Goal: Task Accomplishment & Management: Manage account settings

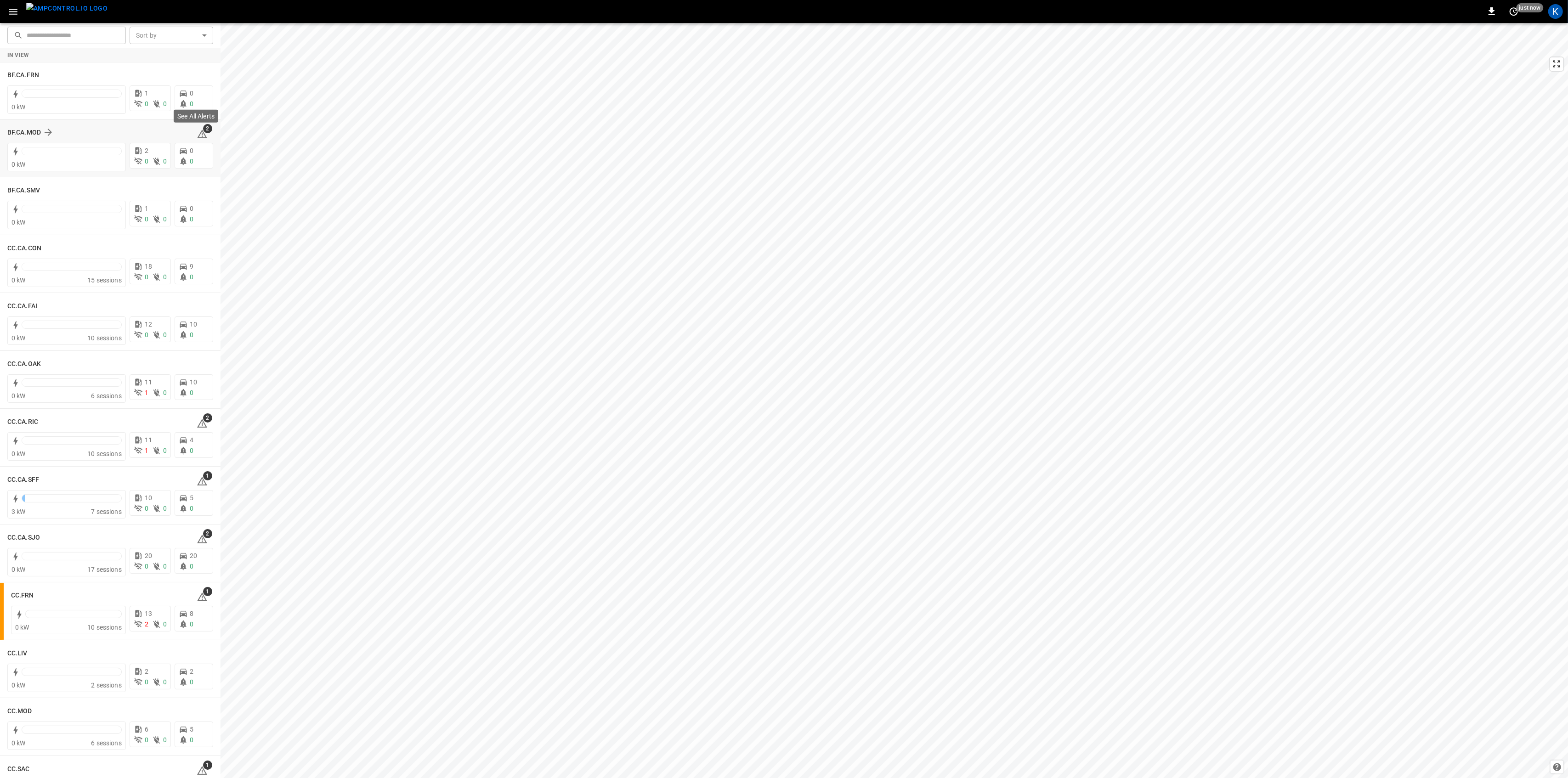
click at [203, 131] on span "2" at bounding box center [207, 129] width 9 height 9
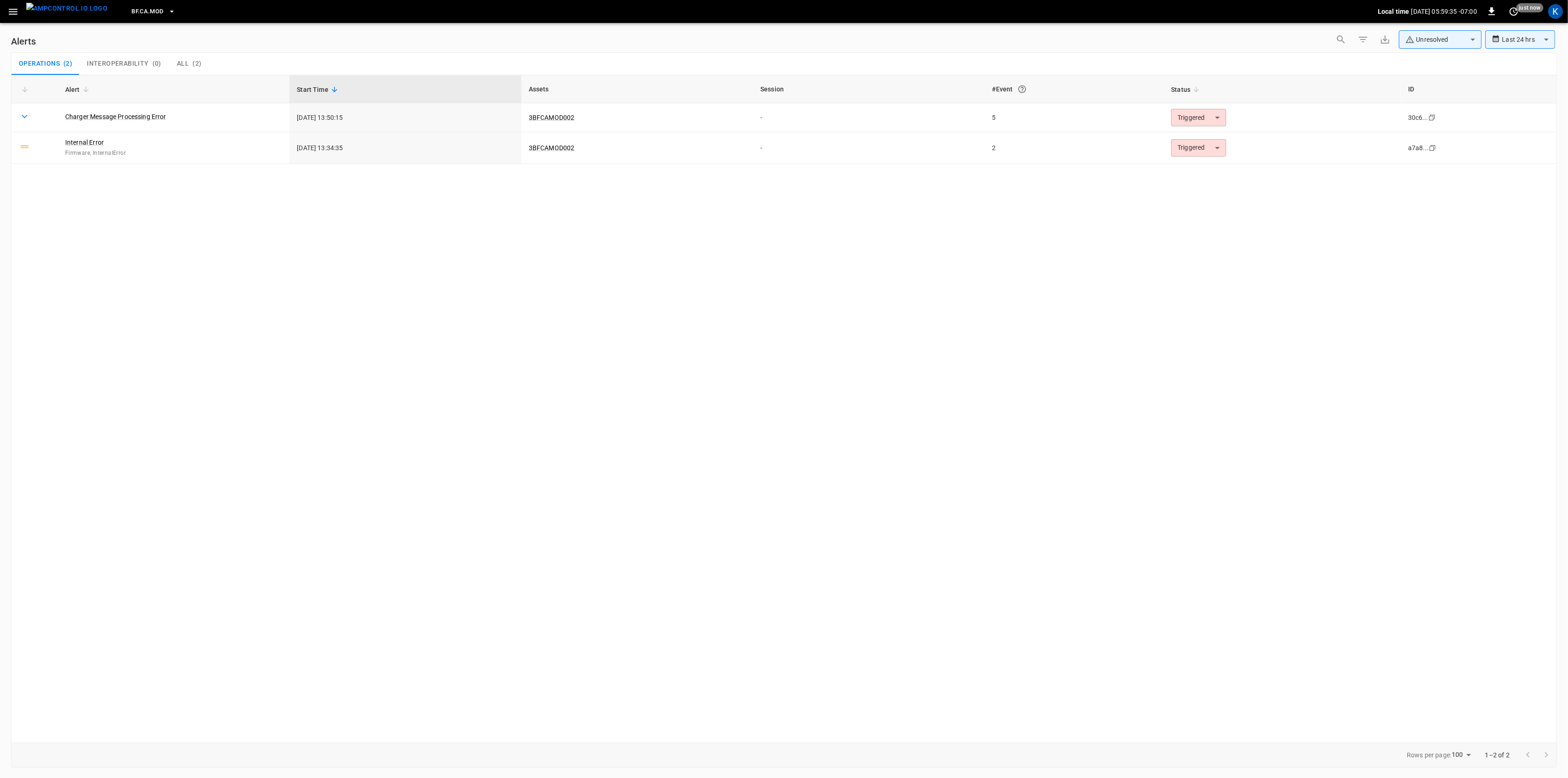
click at [14, 8] on icon "button" at bounding box center [13, 12] width 12 height 12
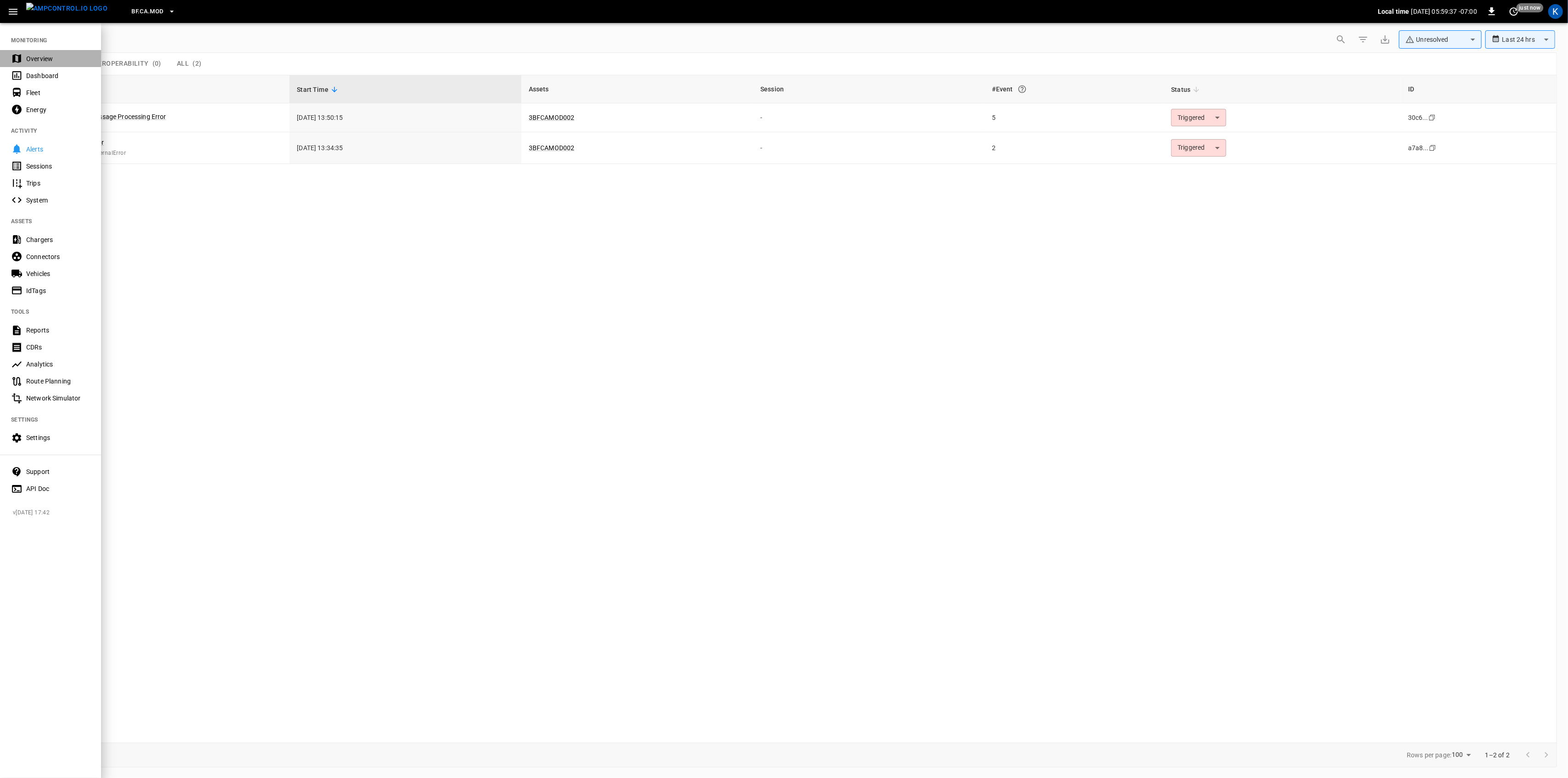
click at [30, 61] on div "Overview" at bounding box center [58, 59] width 64 height 9
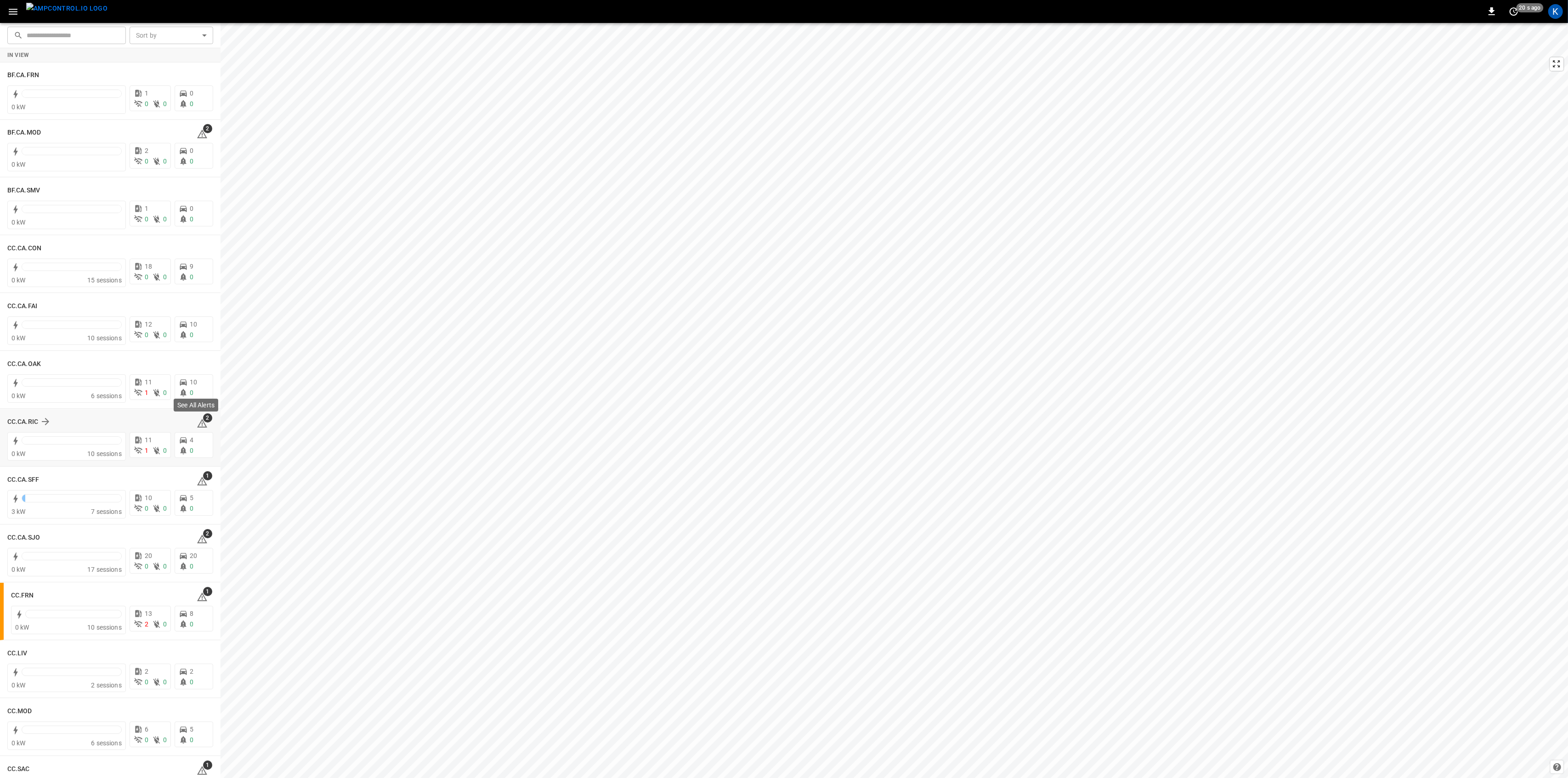
click at [203, 420] on span "2" at bounding box center [207, 418] width 9 height 9
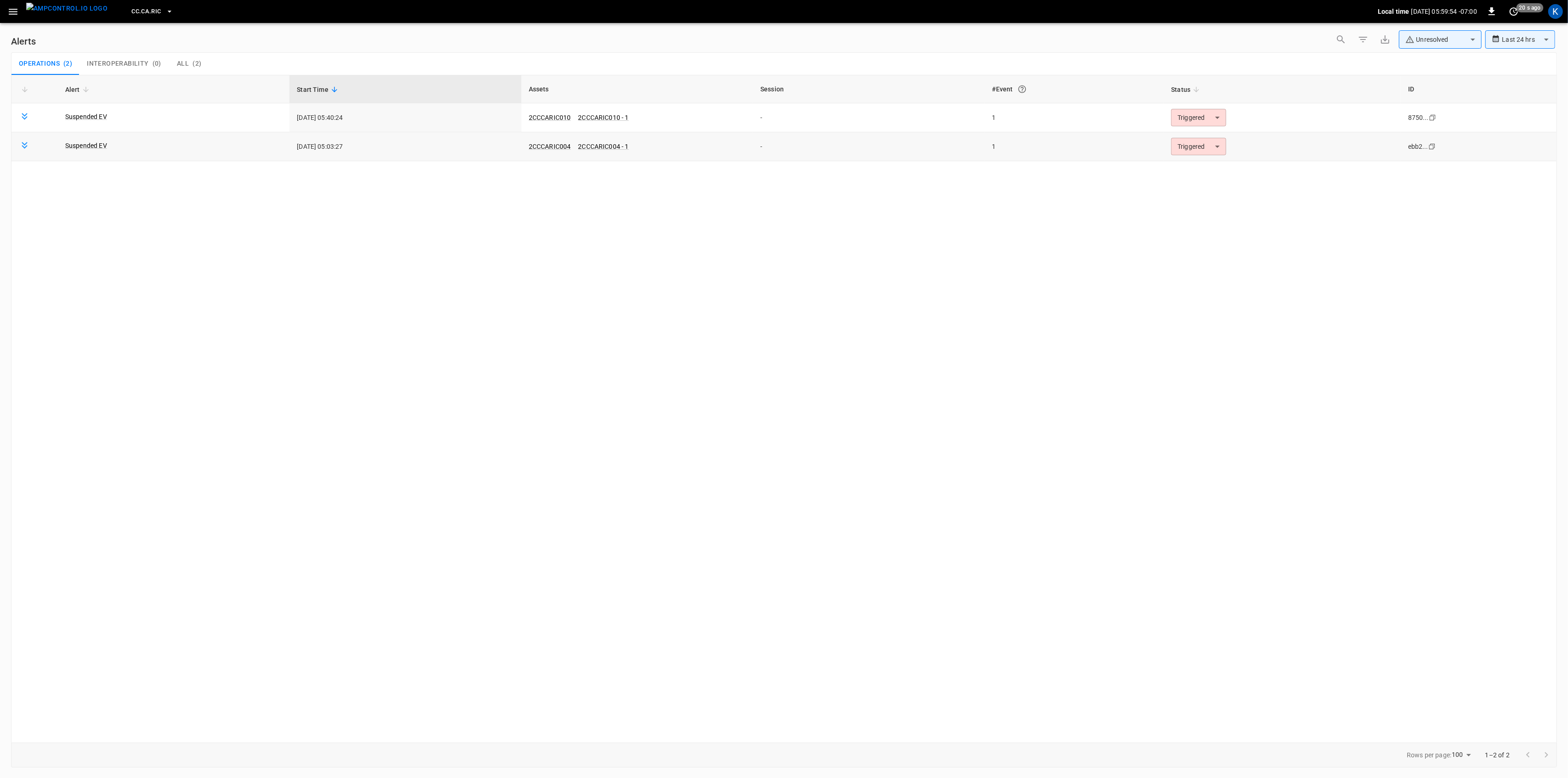
click at [1177, 145] on body "**********" at bounding box center [784, 387] width 1568 height 775
click at [1188, 164] on li "Resolved" at bounding box center [1198, 169] width 58 height 16
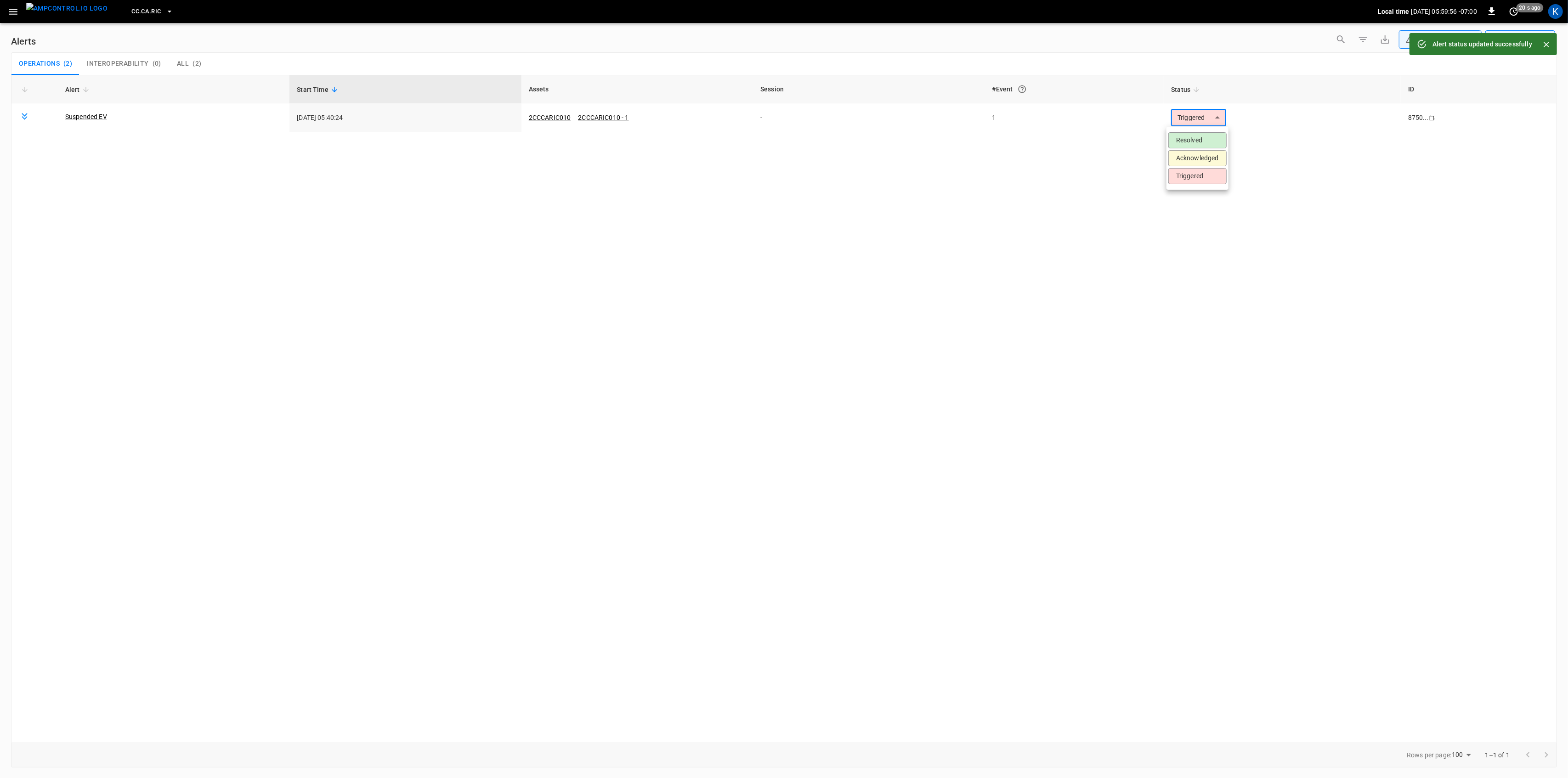
click at [1189, 118] on body "**********" at bounding box center [784, 387] width 1568 height 775
click at [1186, 138] on li "Resolved" at bounding box center [1198, 141] width 58 height 16
click at [12, 14] on icon "button" at bounding box center [14, 12] width 9 height 6
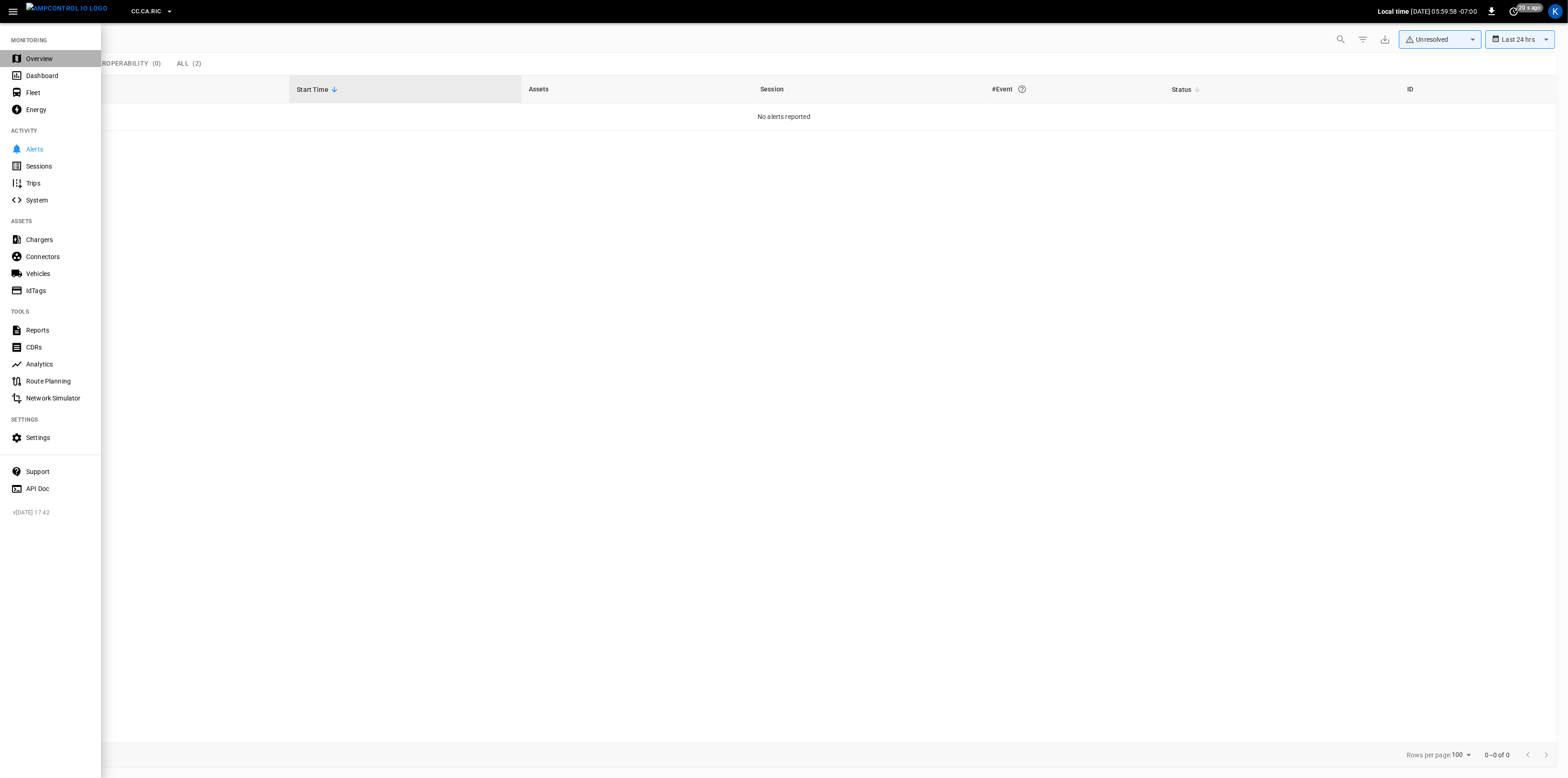
click at [26, 60] on div "Overview" at bounding box center [58, 59] width 64 height 9
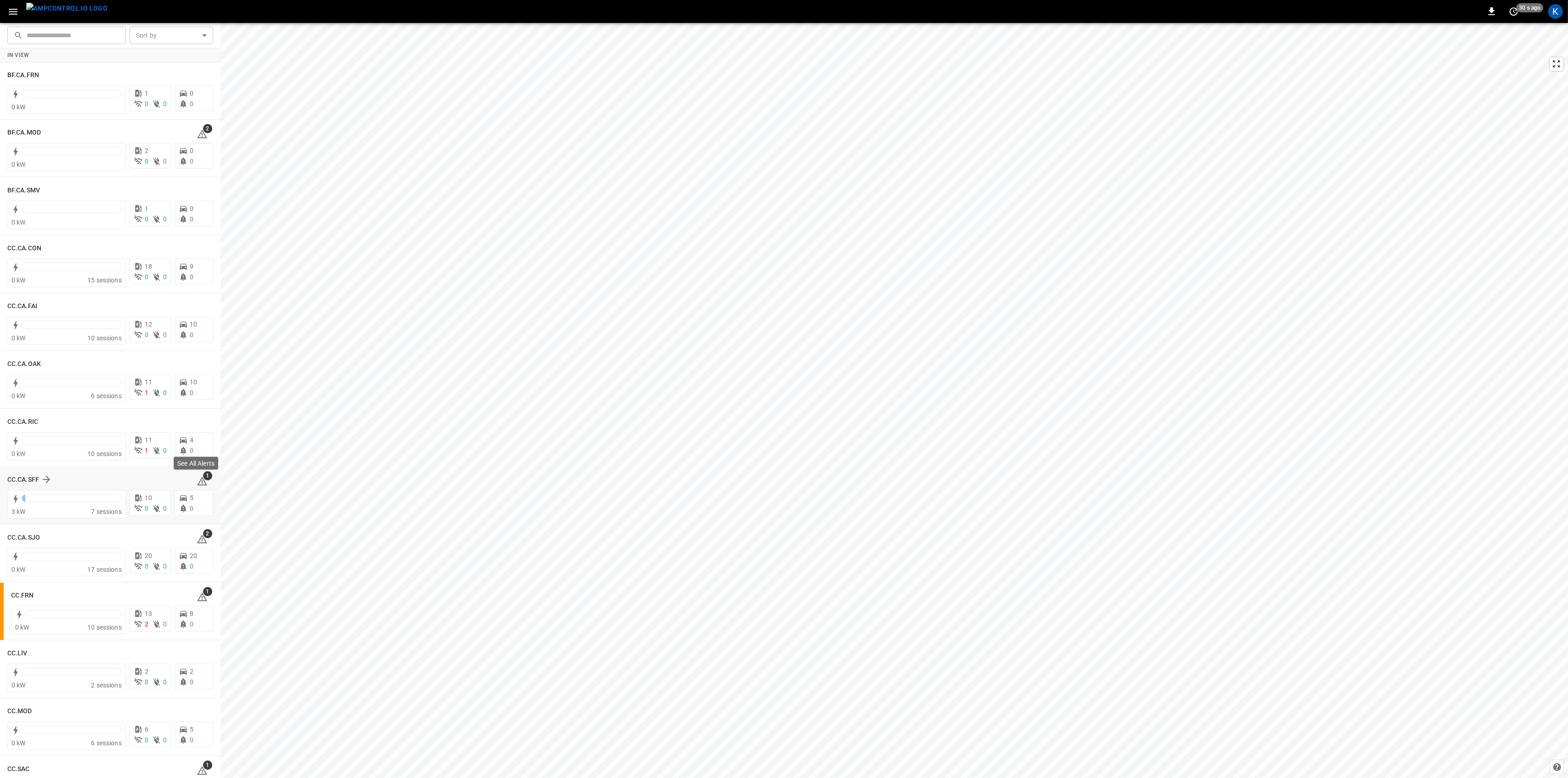
click at [203, 478] on span "1" at bounding box center [207, 476] width 9 height 9
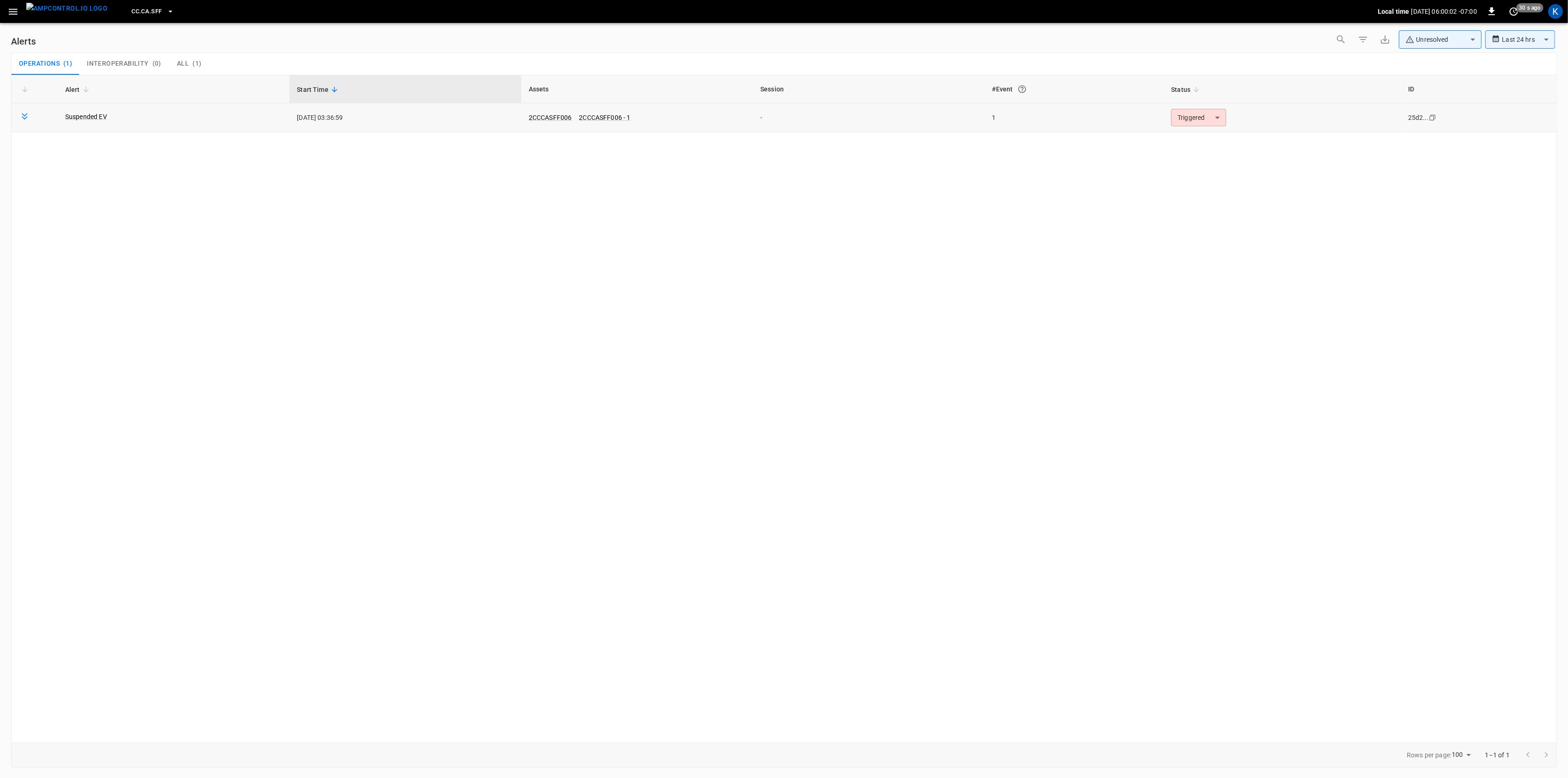
click at [1195, 120] on body "**********" at bounding box center [784, 387] width 1568 height 775
click at [1188, 137] on li "Resolved" at bounding box center [1198, 141] width 58 height 16
click at [3, 6] on div "CC.CA.SFF Local time [DATE] 06:00:04 -07:00 0 30 s ago K" at bounding box center [784, 11] width 1568 height 23
click at [14, 16] on icon "button" at bounding box center [13, 12] width 12 height 12
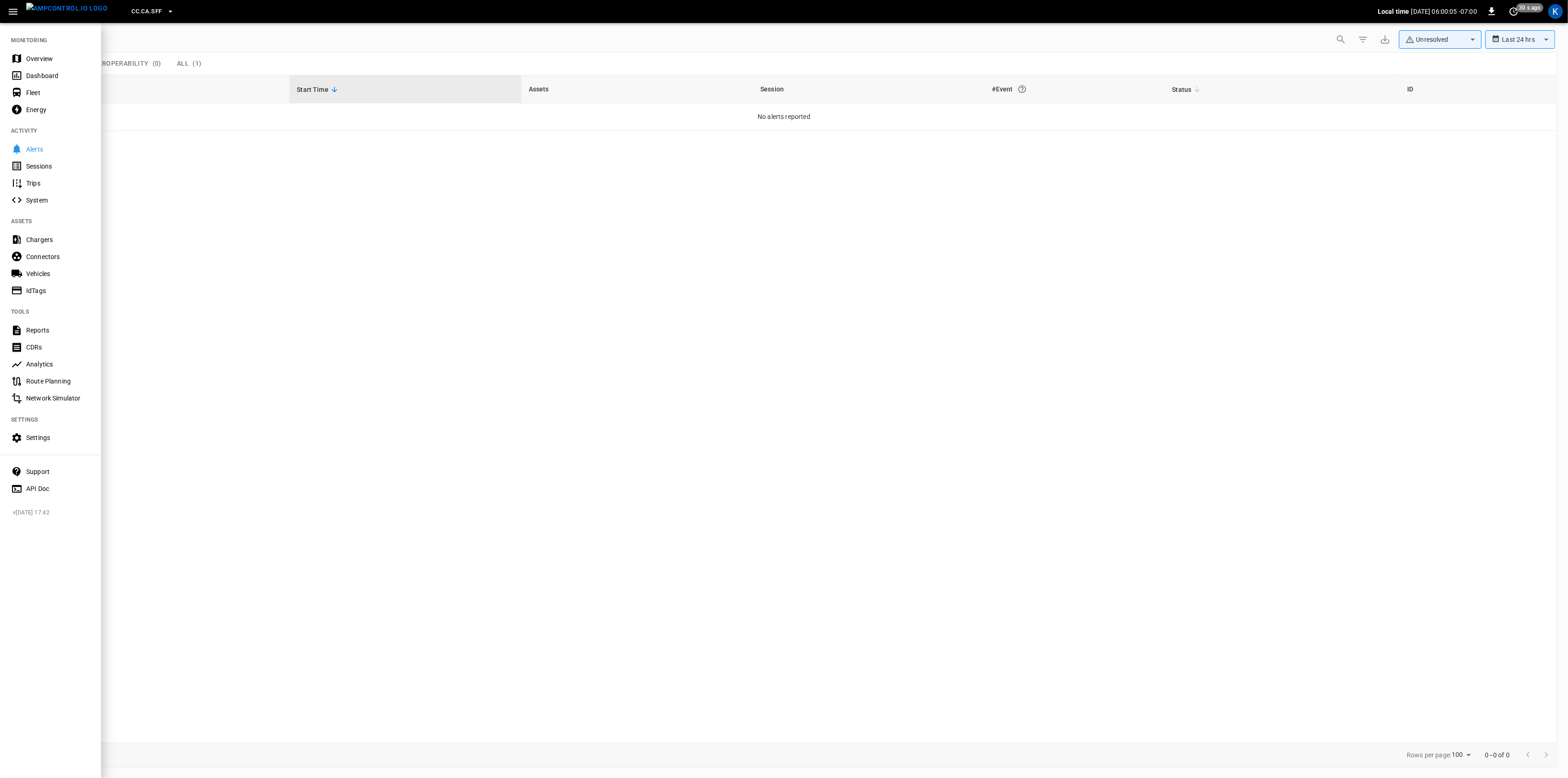
click at [28, 59] on div "Overview" at bounding box center [58, 59] width 64 height 9
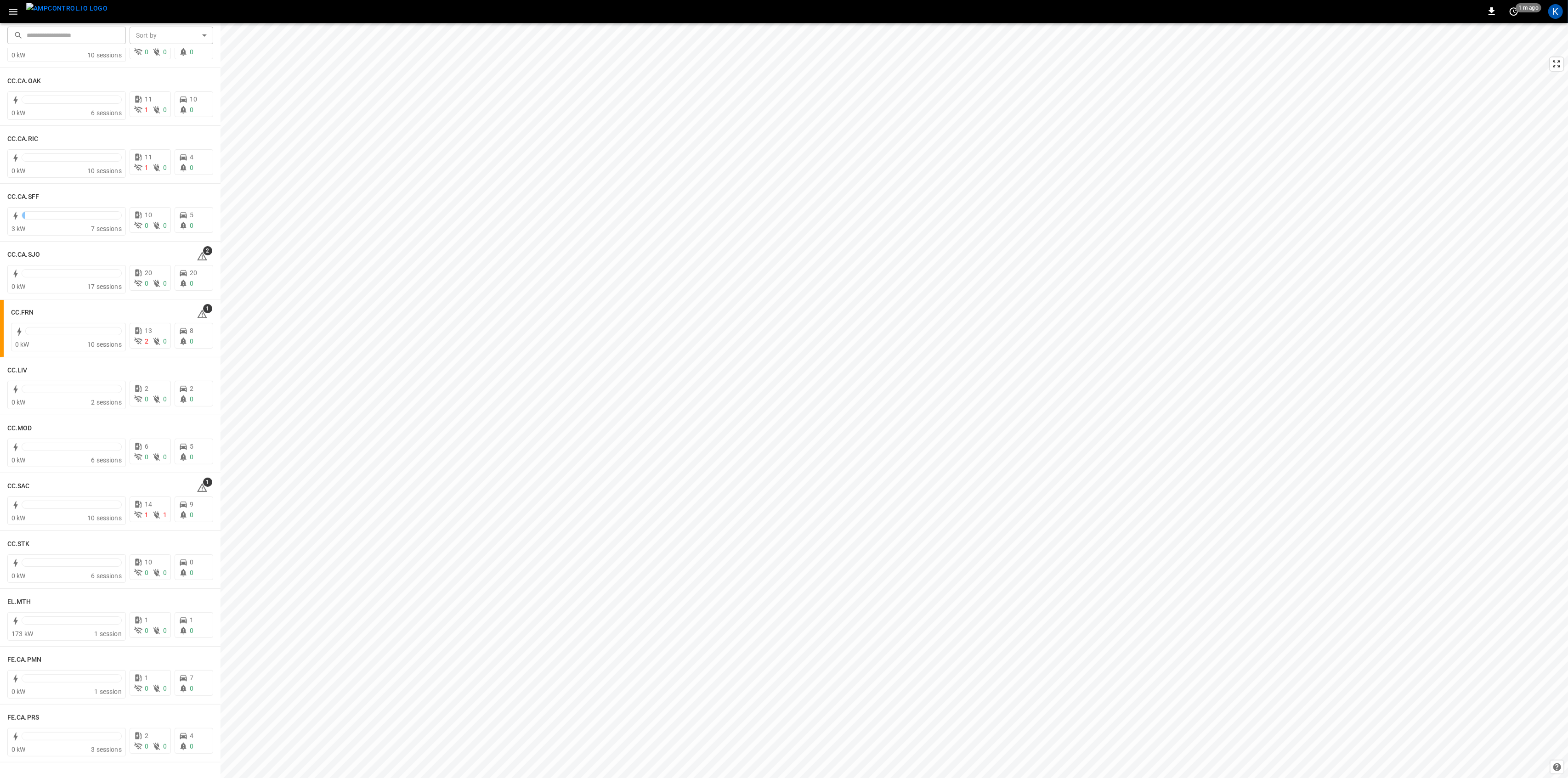
scroll to position [306, 0]
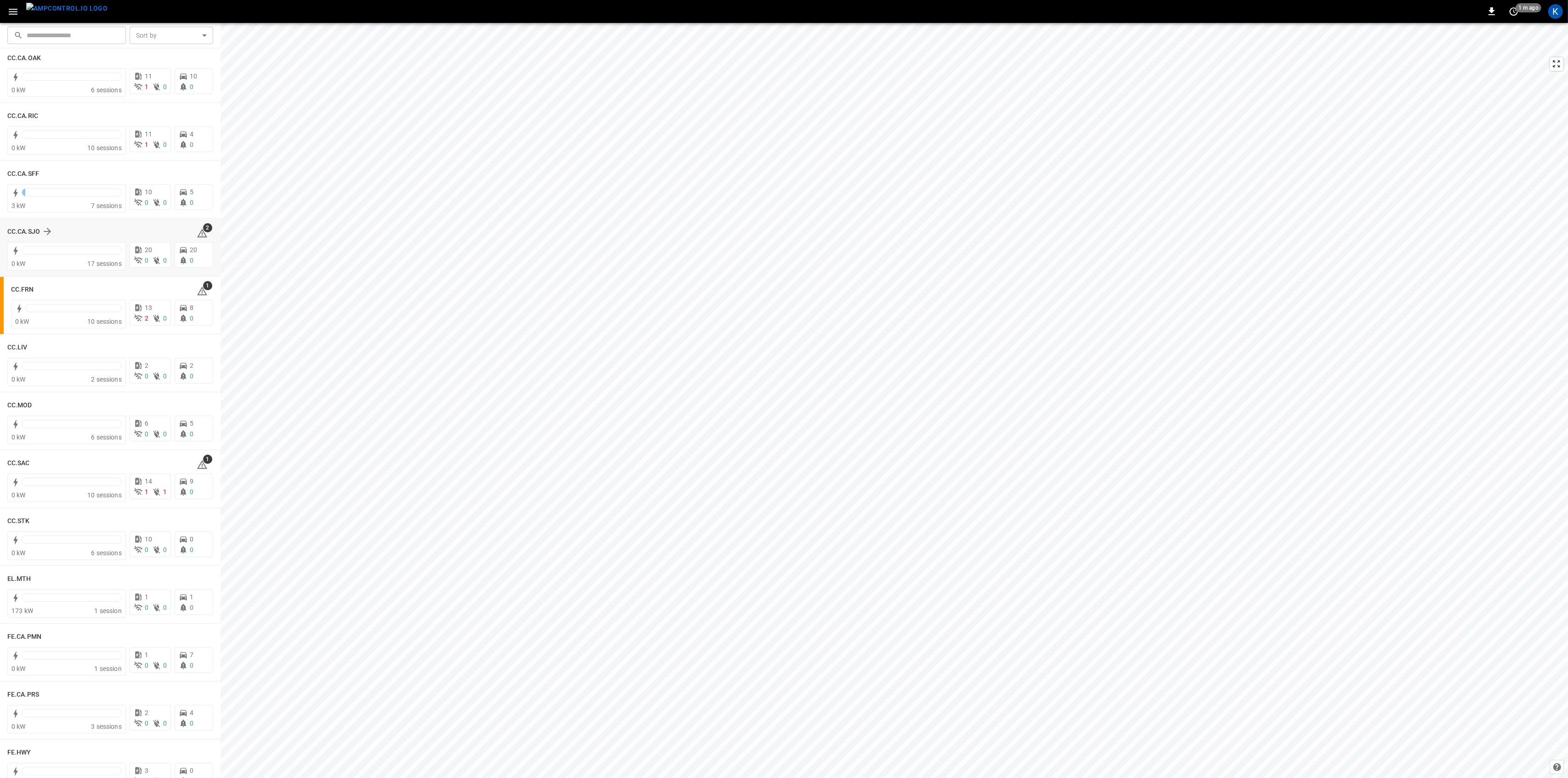
click at [202, 234] on icon at bounding box center [202, 234] width 1 height 4
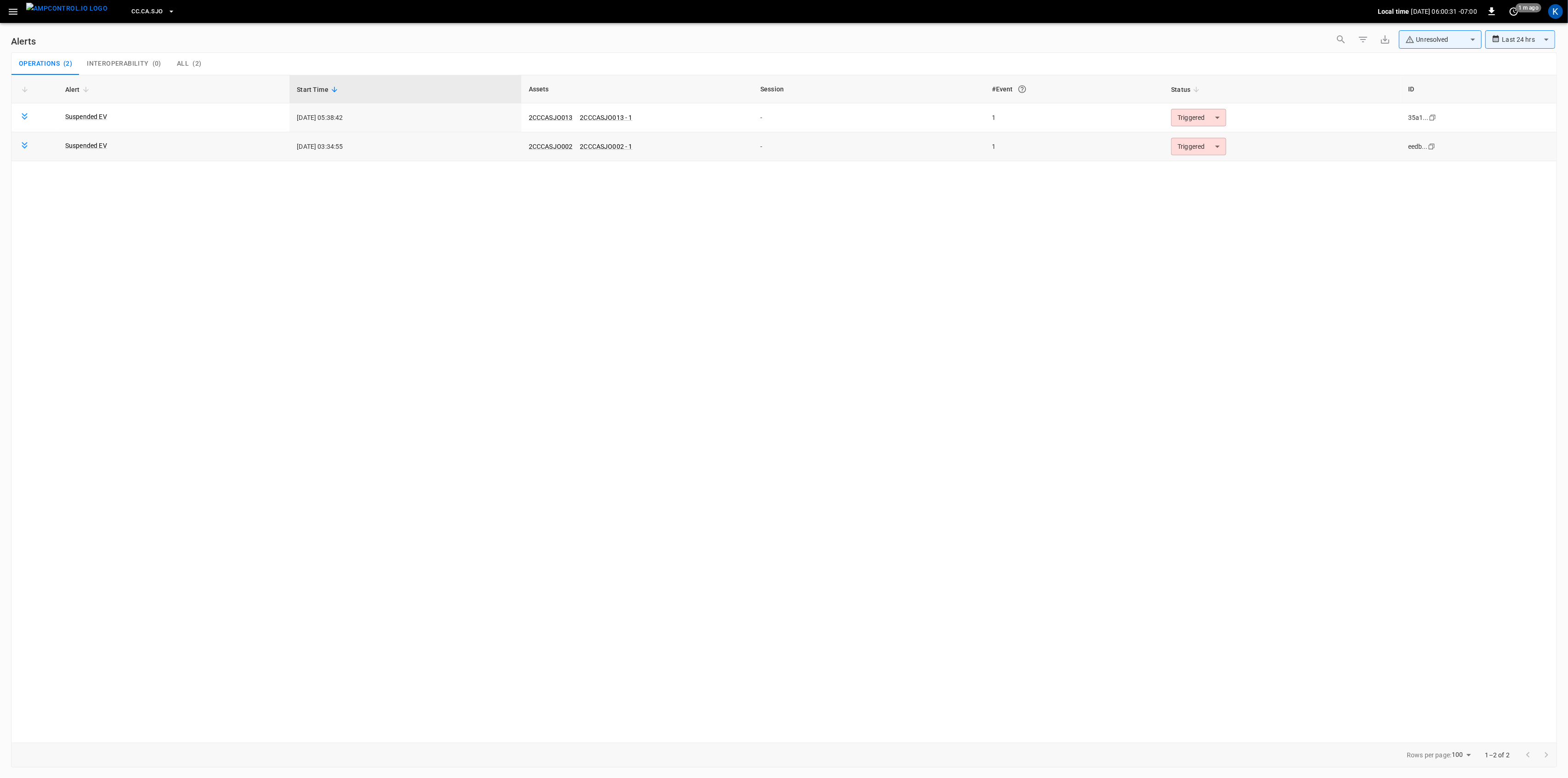
click at [1210, 143] on body "**********" at bounding box center [784, 387] width 1568 height 775
click at [1194, 163] on li "Resolved" at bounding box center [1198, 169] width 58 height 16
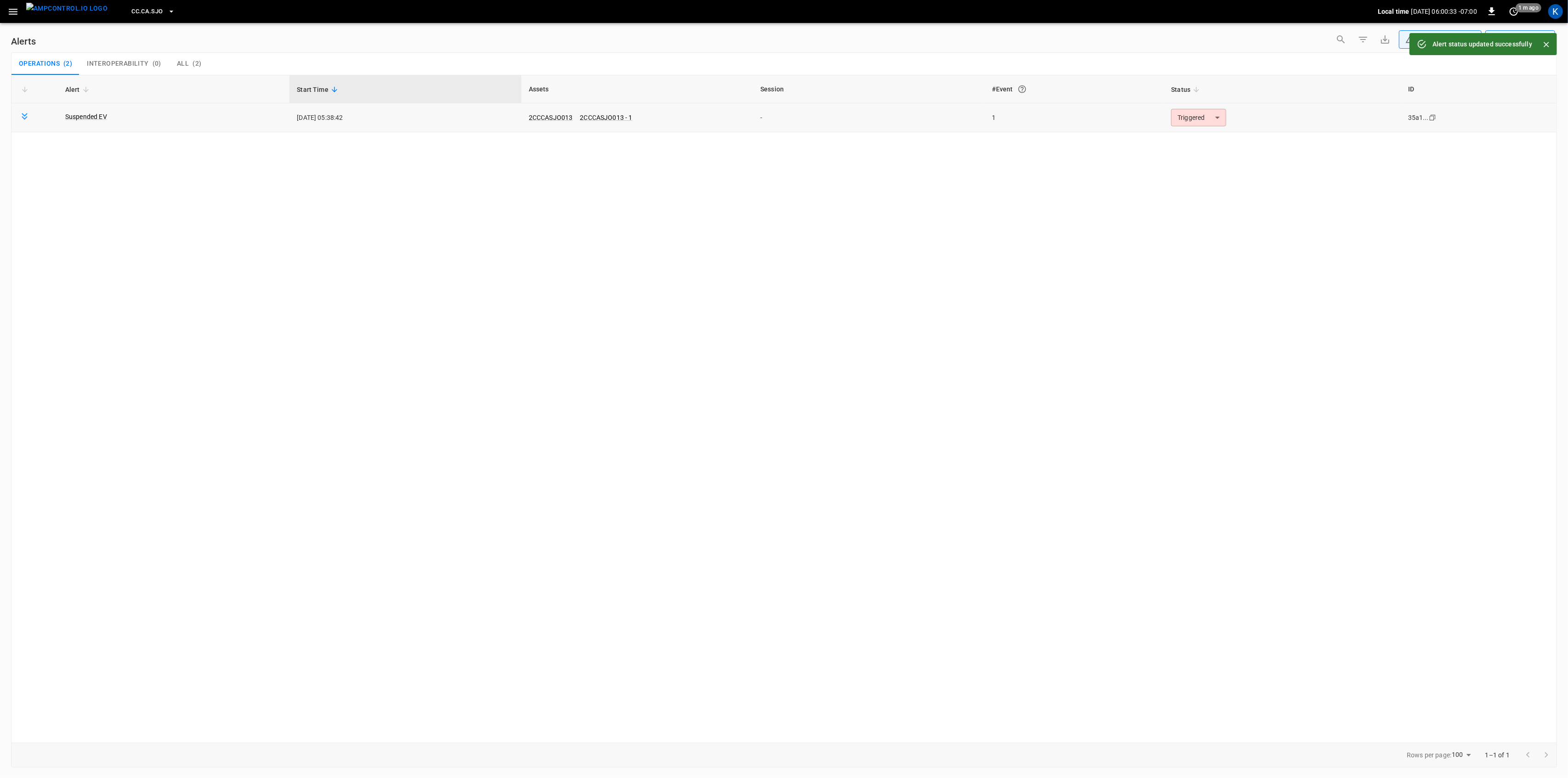
click at [1199, 118] on body "**********" at bounding box center [784, 387] width 1568 height 775
click at [1190, 142] on li "Resolved" at bounding box center [1198, 141] width 58 height 16
click at [12, 13] on icon "button" at bounding box center [13, 12] width 12 height 12
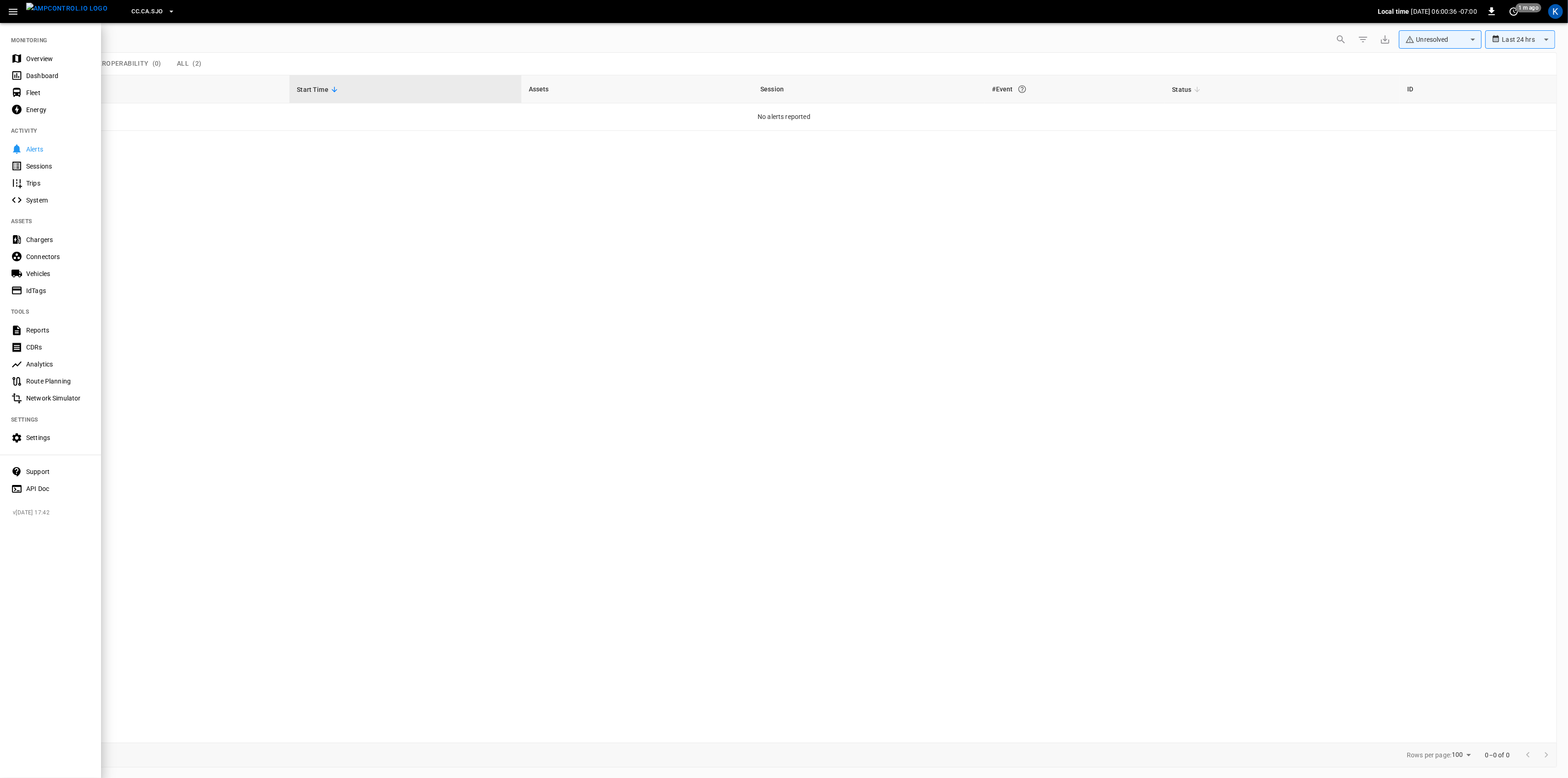
drag, startPoint x: 21, startPoint y: 57, endPoint x: 22, endPoint y: 63, distance: 6.1
click at [21, 57] on icon at bounding box center [16, 58] width 12 height 12
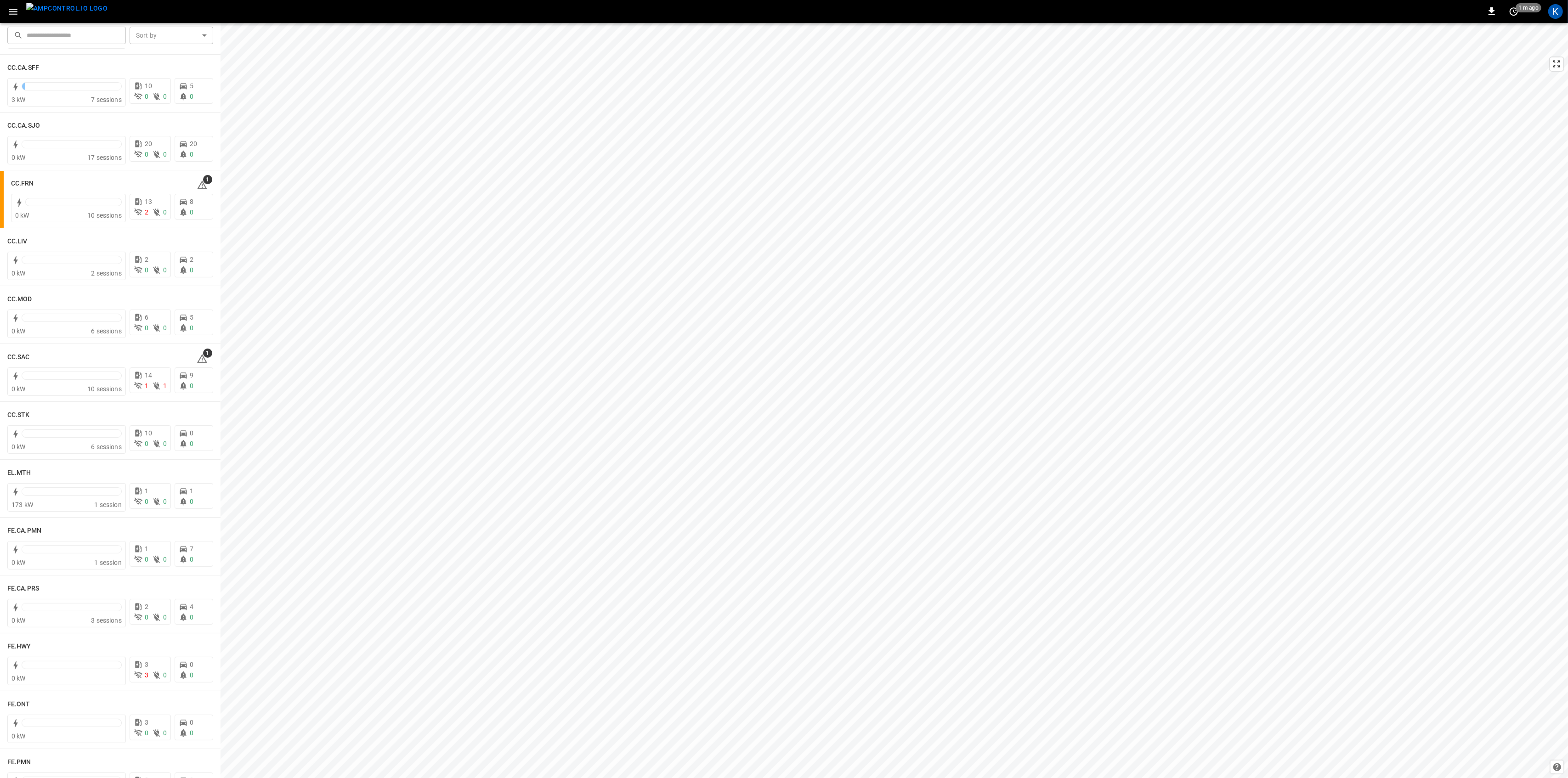
scroll to position [429, 0]
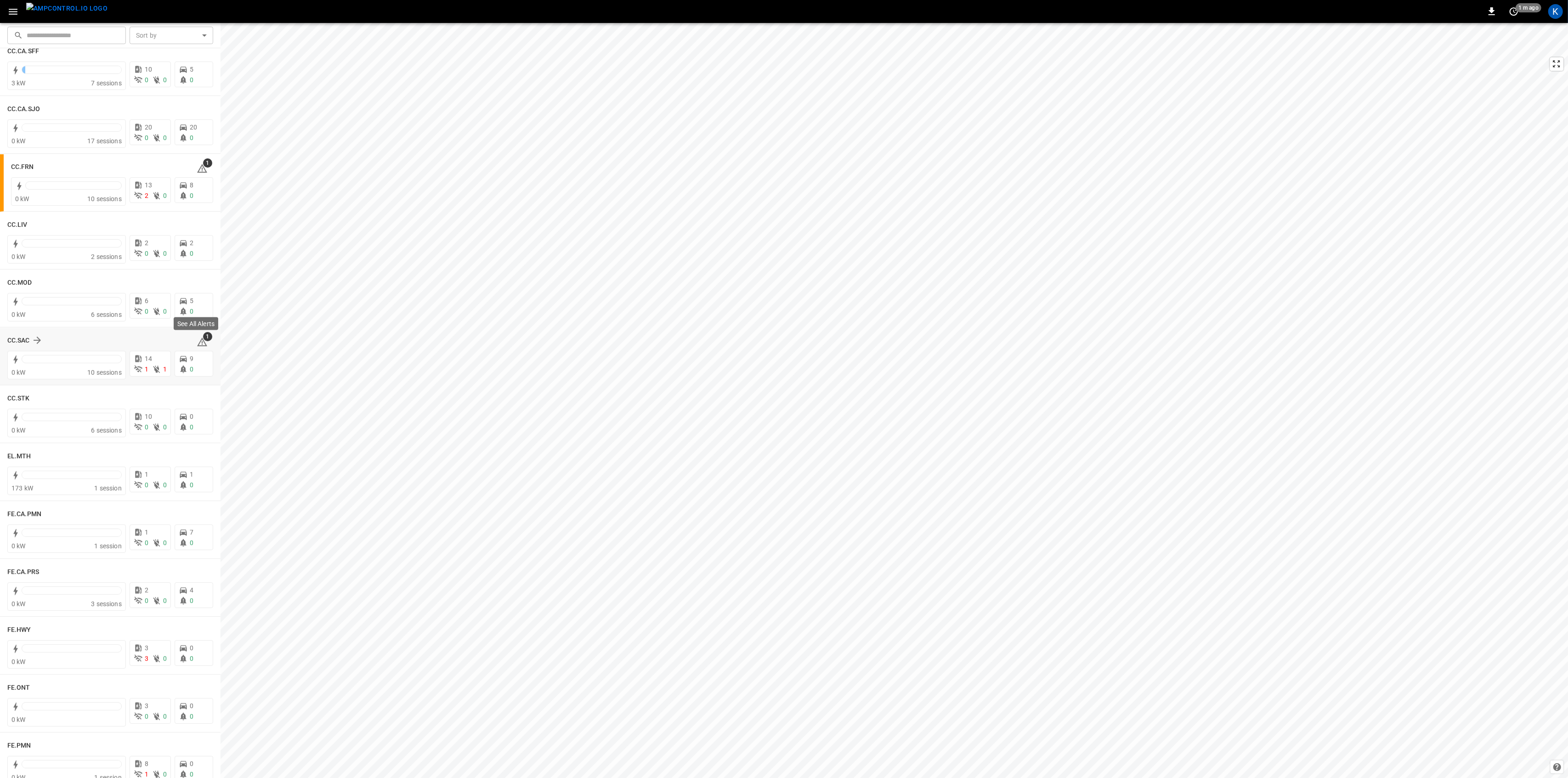
click at [203, 339] on span "1" at bounding box center [207, 337] width 9 height 9
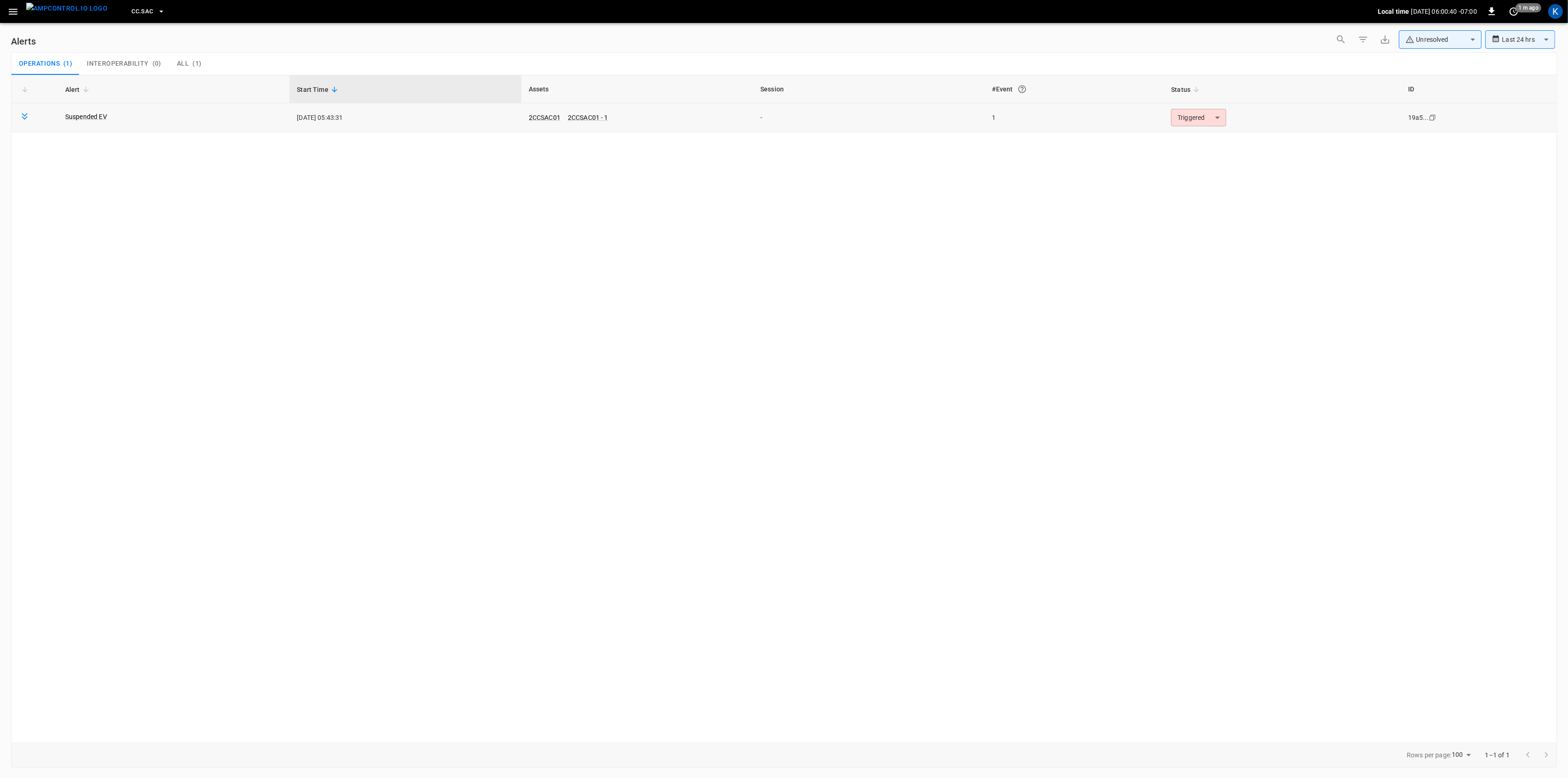
click at [1199, 122] on body "**********" at bounding box center [784, 387] width 1568 height 775
click at [1189, 139] on li "Resolved" at bounding box center [1198, 141] width 58 height 16
click at [5, 7] on button "button" at bounding box center [13, 12] width 19 height 17
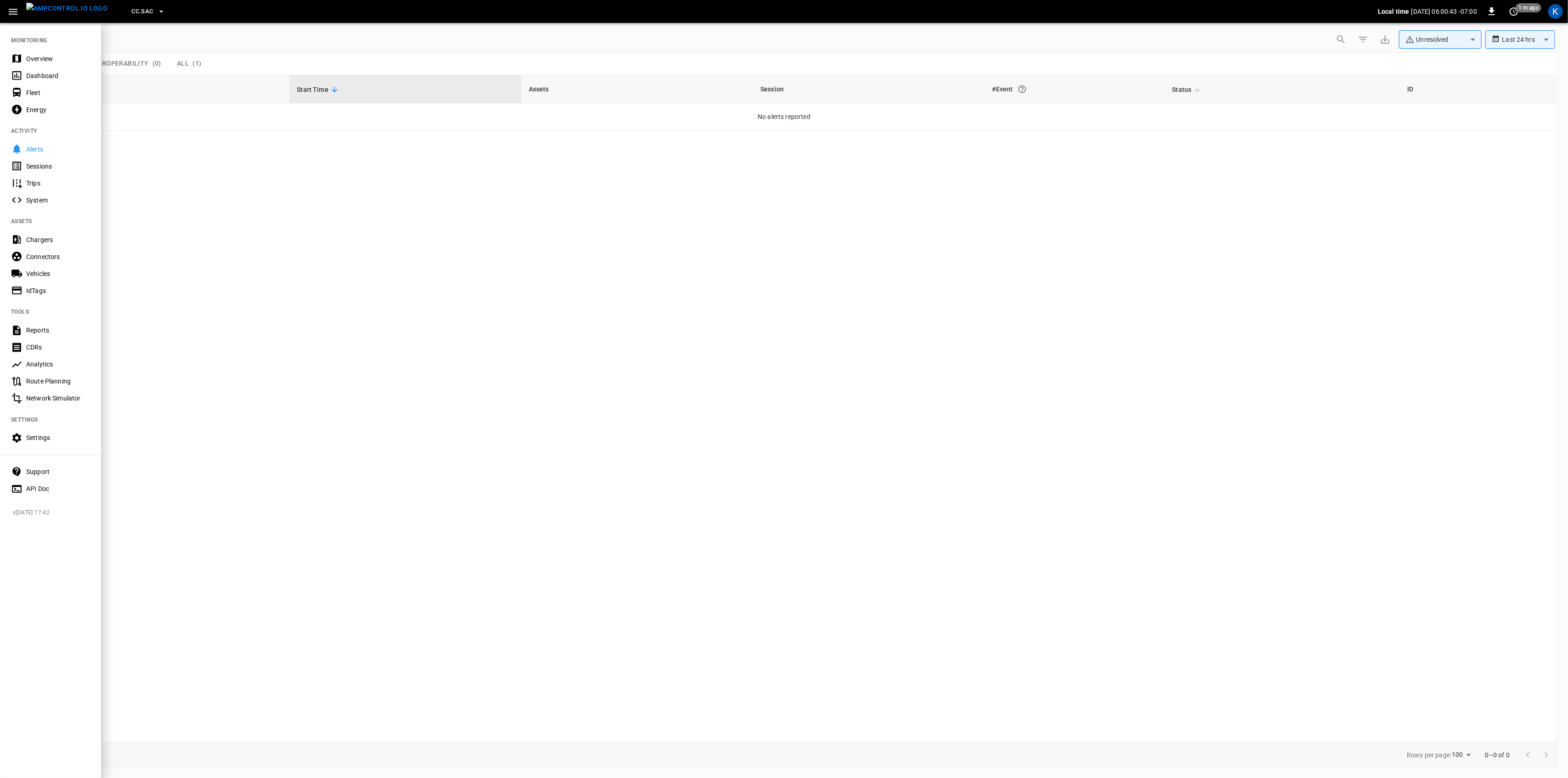
click at [32, 51] on div "Overview" at bounding box center [50, 58] width 101 height 17
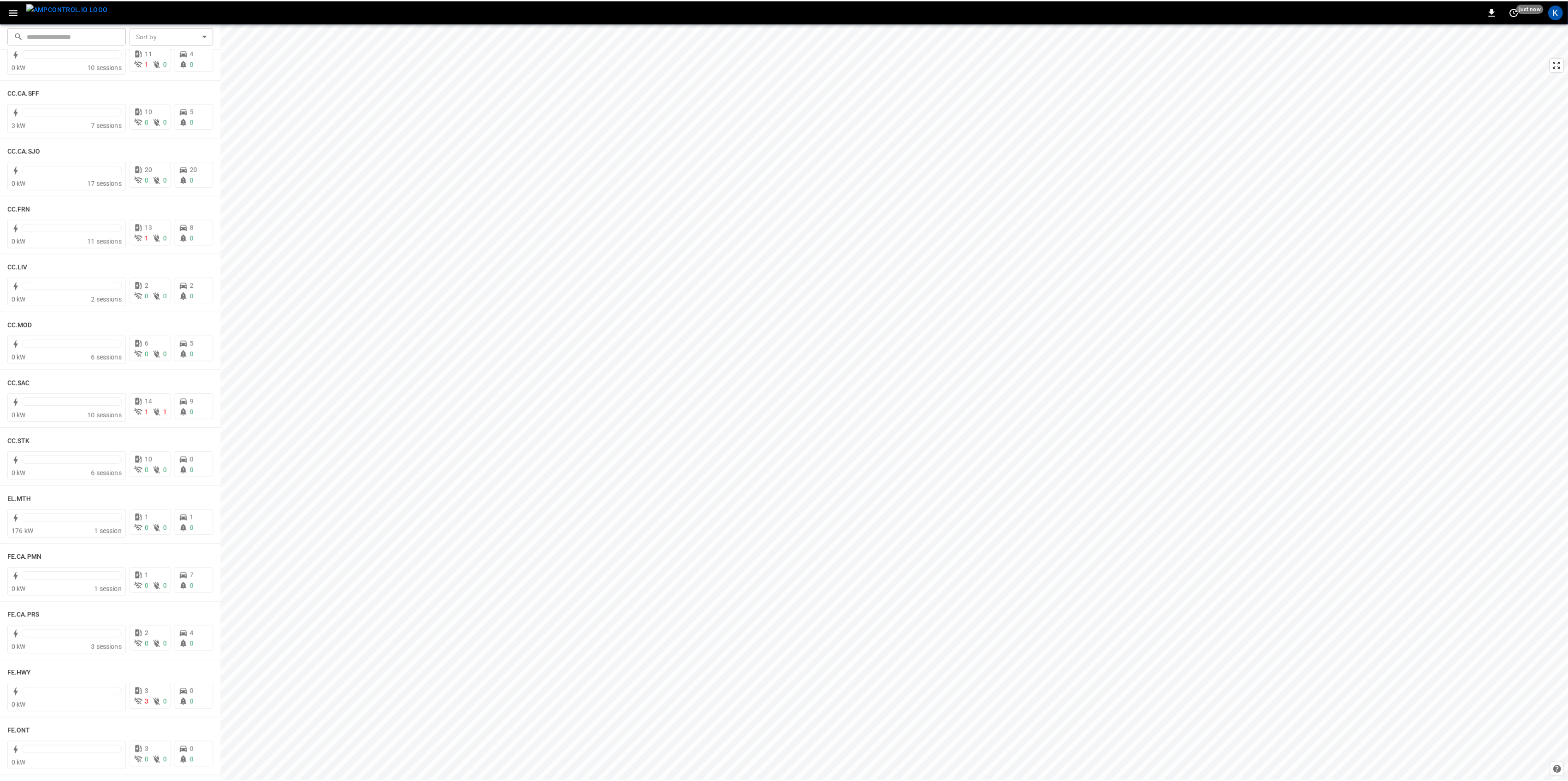
scroll to position [431, 0]
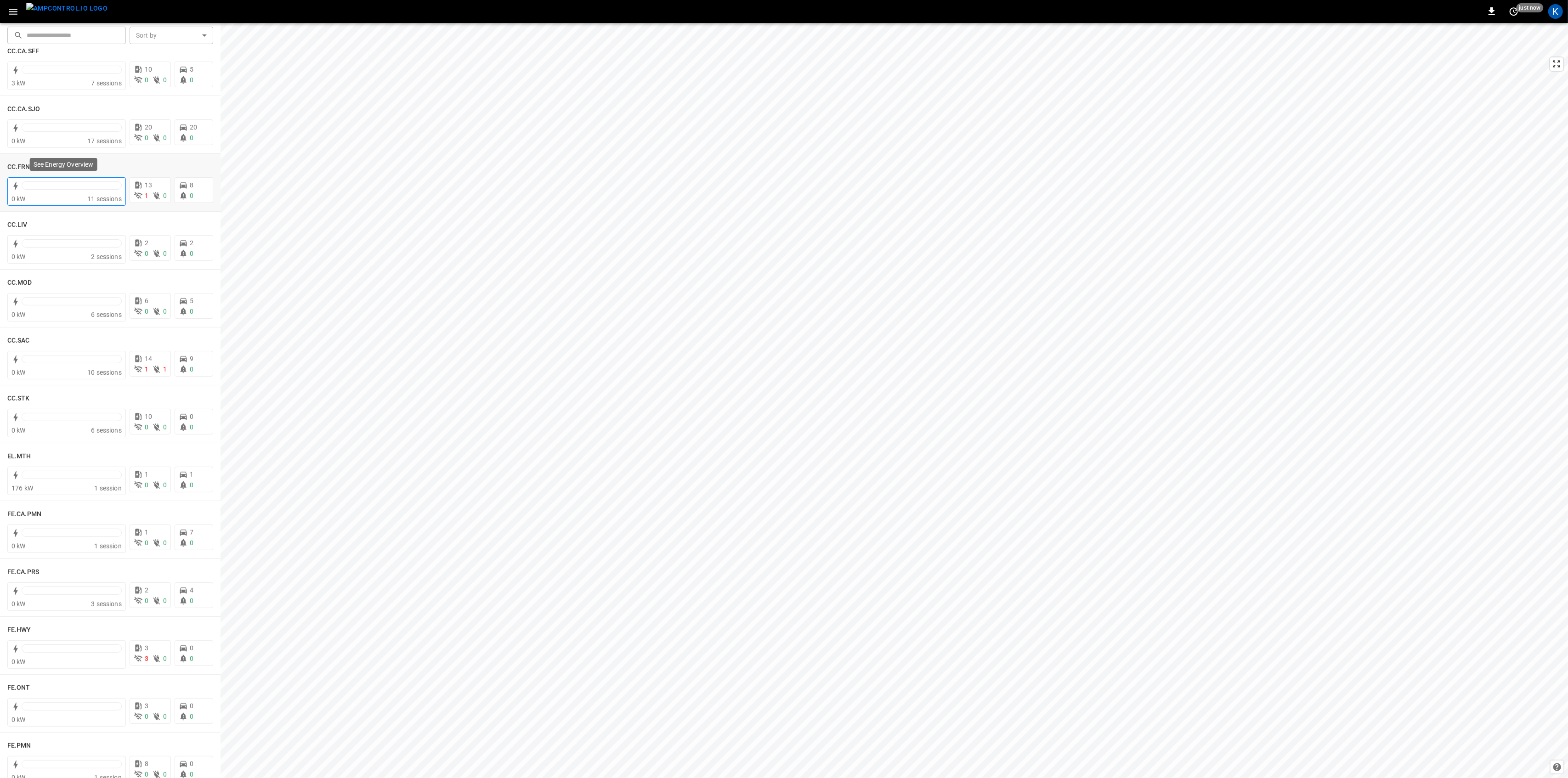
click at [68, 190] on div at bounding box center [72, 188] width 100 height 13
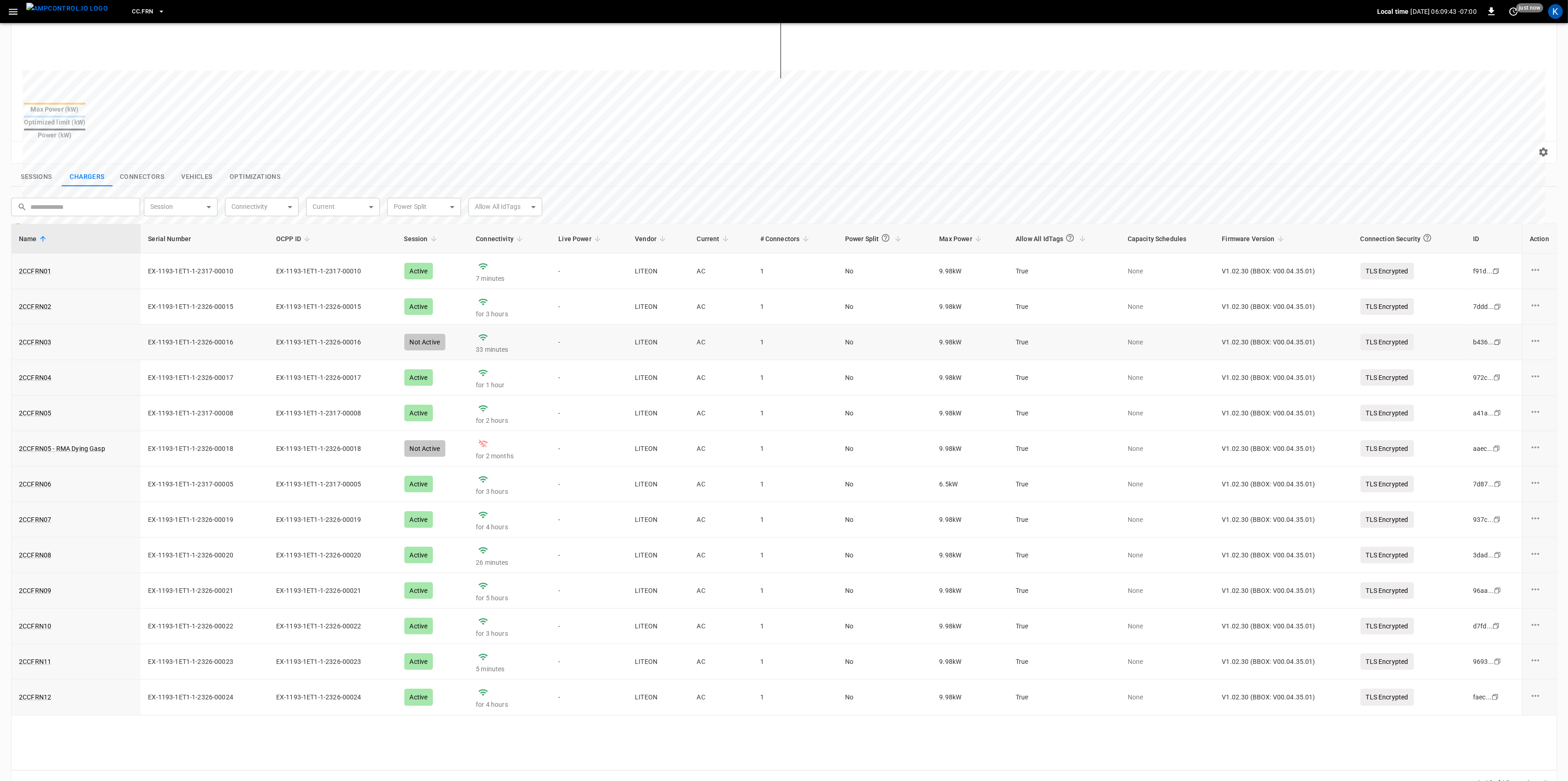
scroll to position [220, 0]
click at [37, 649] on td "2CCFRN11" at bounding box center [77, 658] width 130 height 36
click at [32, 651] on link "2CCFRN11" at bounding box center [35, 658] width 36 height 13
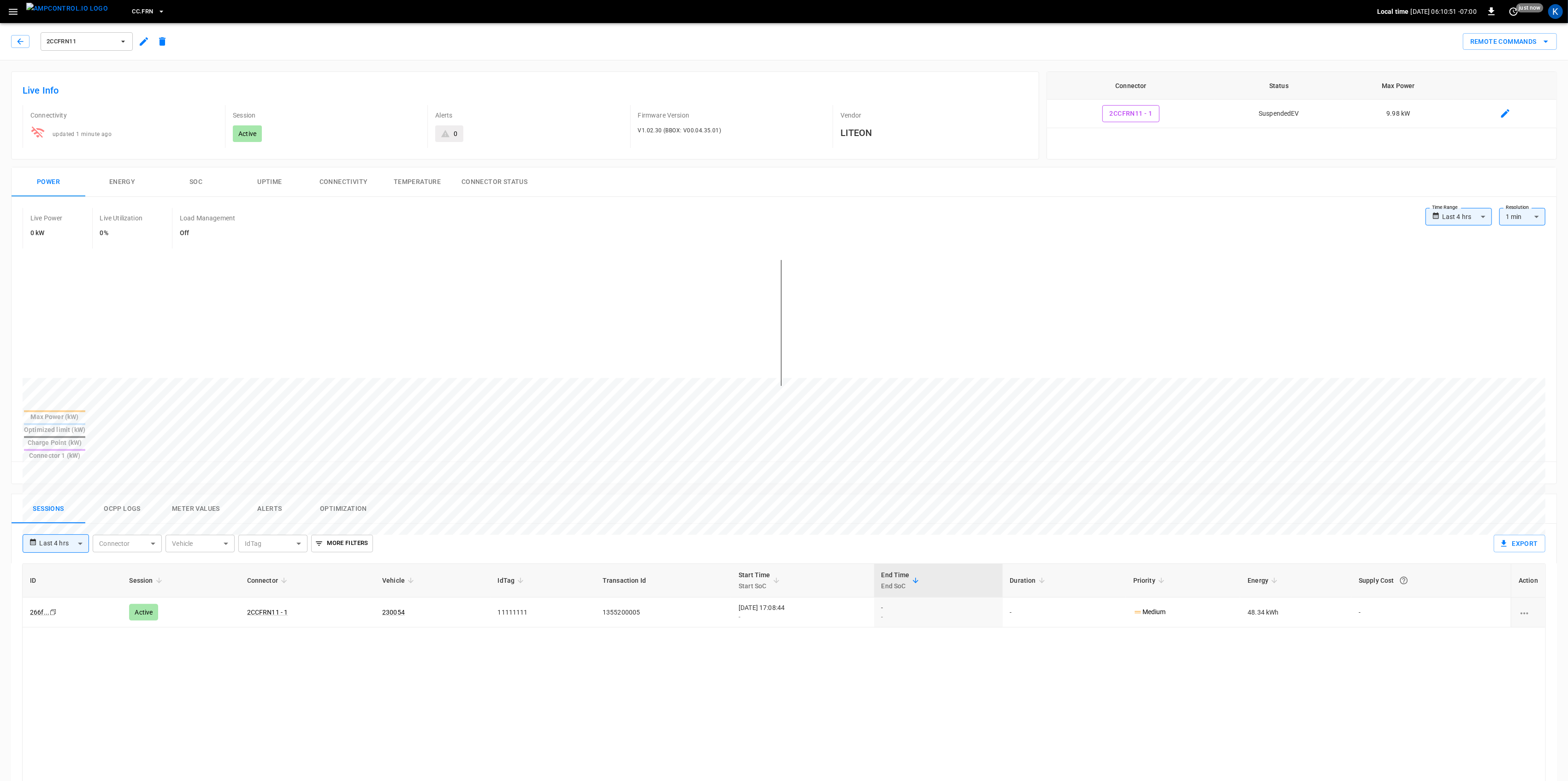
click at [14, 11] on icon "button" at bounding box center [14, 12] width 9 height 6
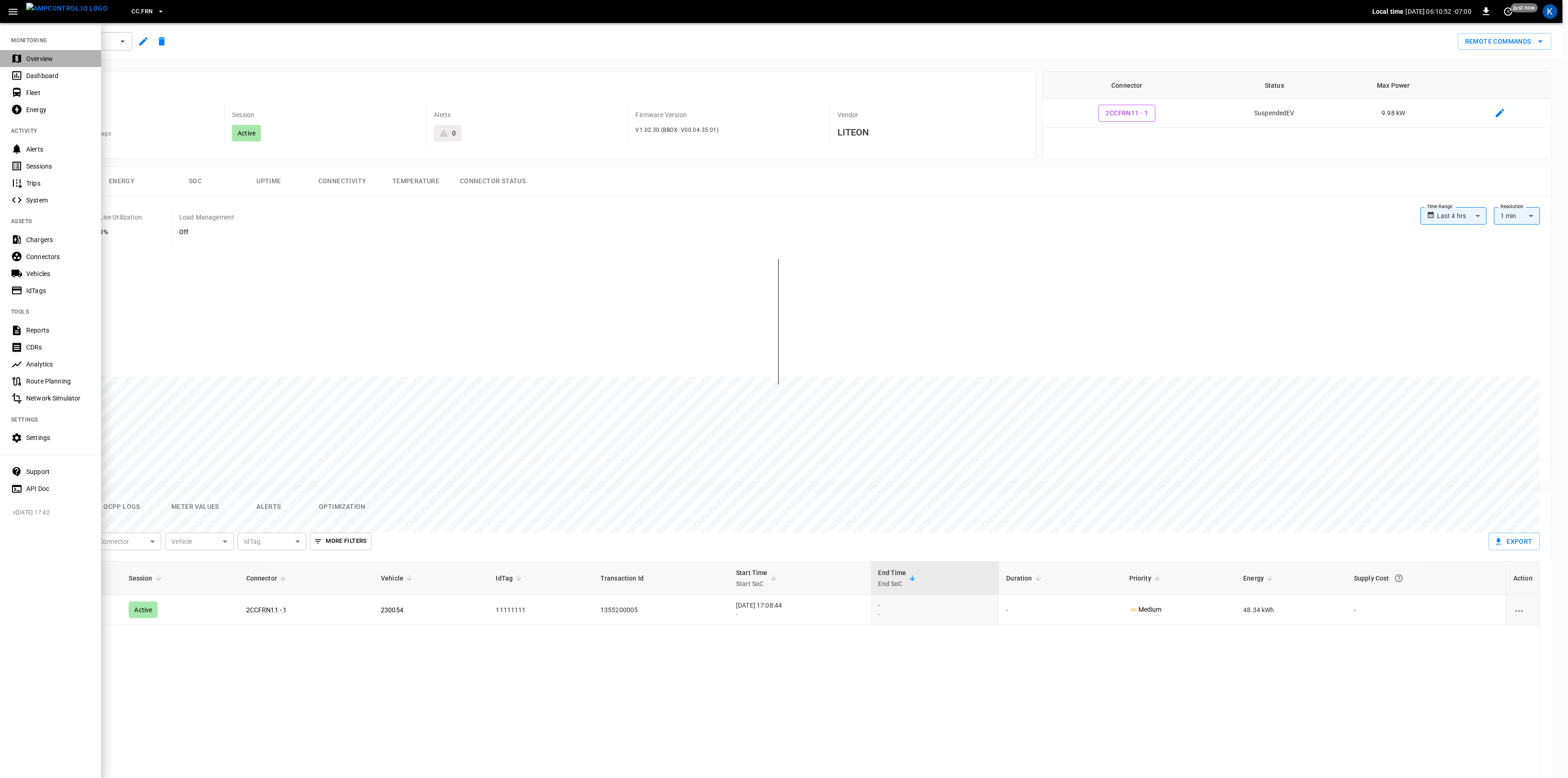
click at [31, 55] on div "Overview" at bounding box center [58, 59] width 64 height 9
